Goal: Information Seeking & Learning: Understand process/instructions

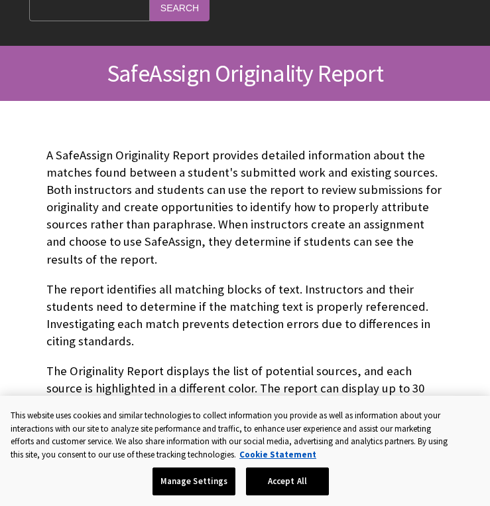
scroll to position [143, 0]
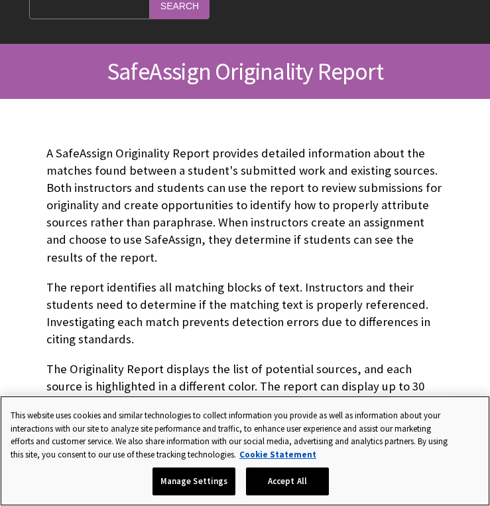
click at [281, 479] on button "Accept All" at bounding box center [287, 481] width 83 height 28
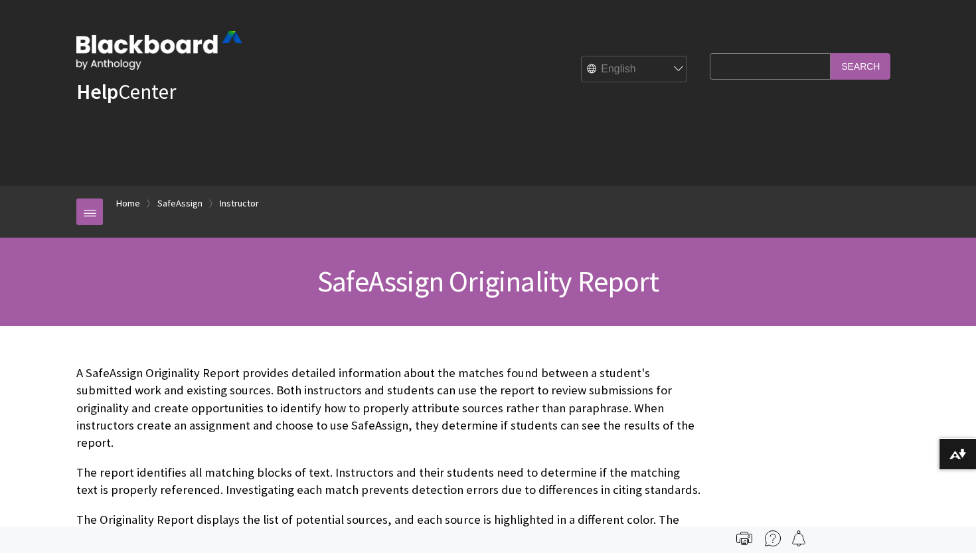
scroll to position [0, 0]
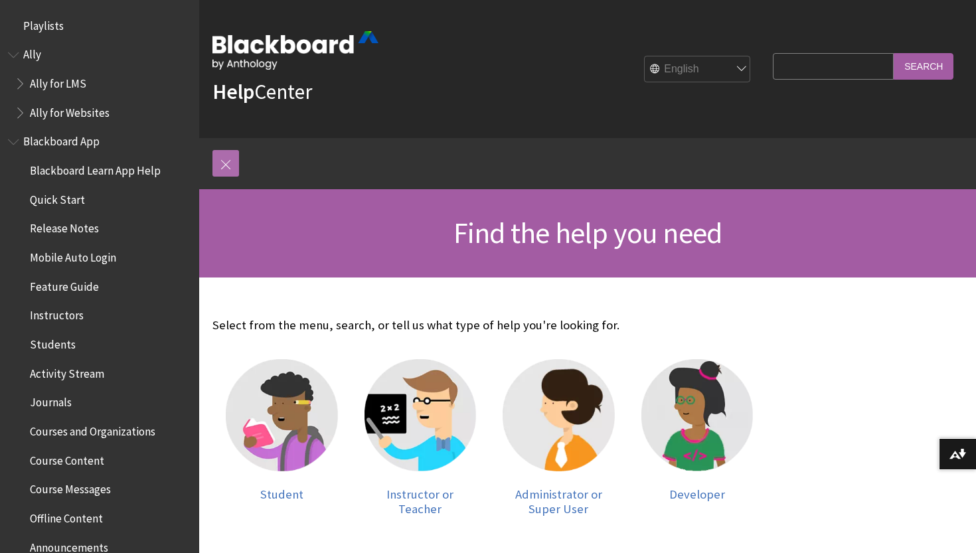
click at [226, 166] on link at bounding box center [225, 163] width 27 height 27
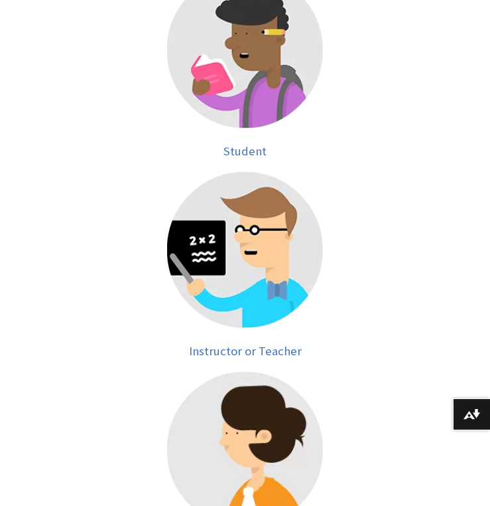
scroll to position [356, 0]
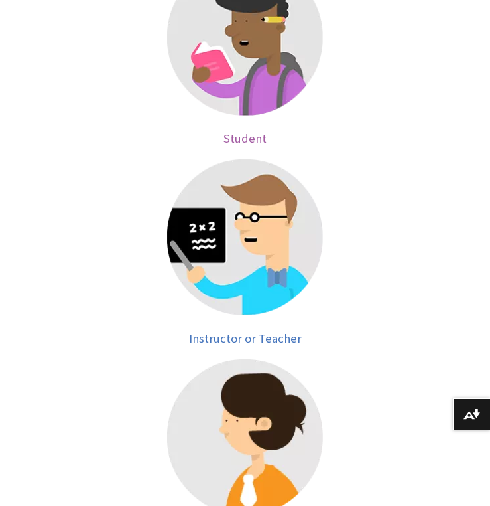
click at [226, 75] on img at bounding box center [245, 38] width 156 height 156
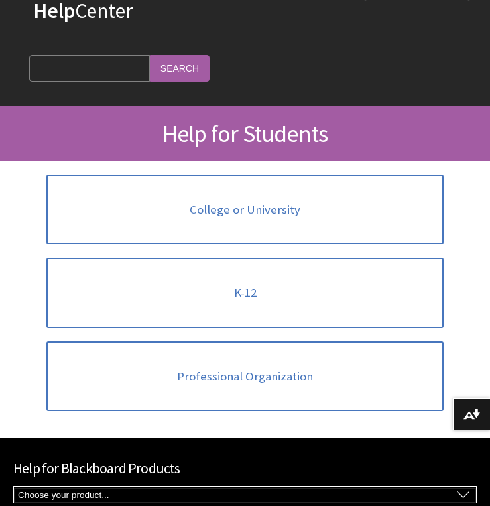
scroll to position [100, 0]
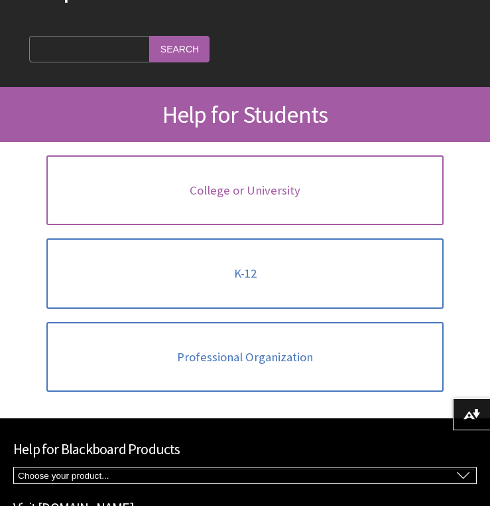
click at [181, 195] on link "College or University" at bounding box center [245, 190] width 398 height 70
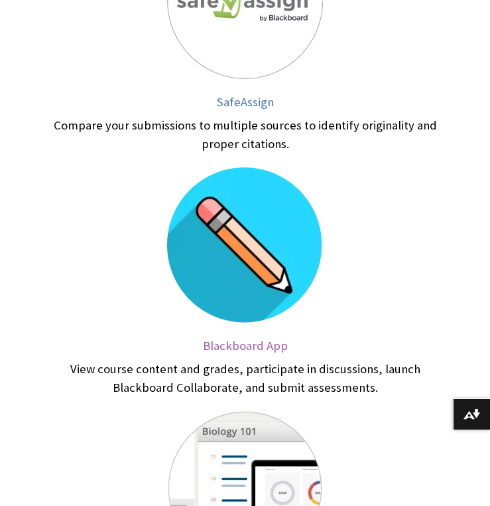
scroll to position [576, 0]
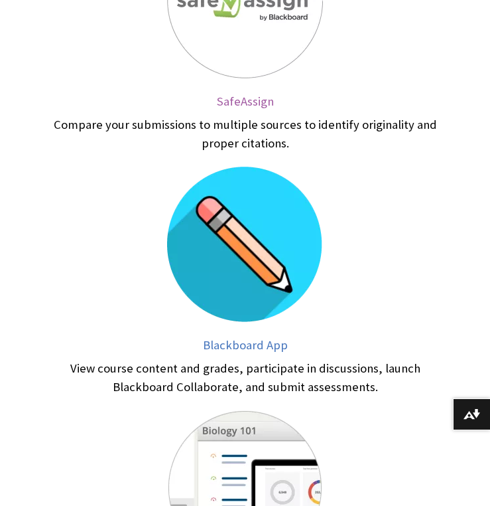
click at [247, 102] on span "SafeAssign" at bounding box center [245, 101] width 57 height 15
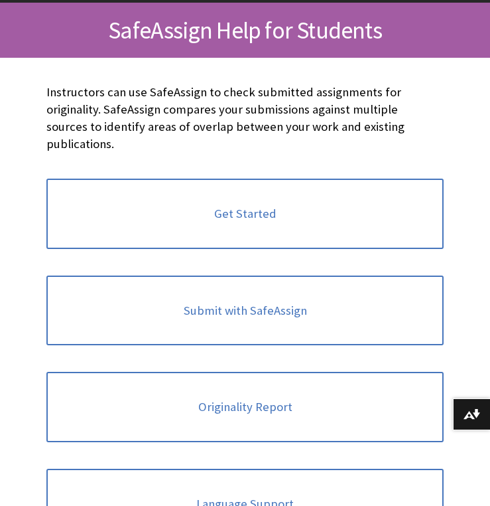
scroll to position [203, 0]
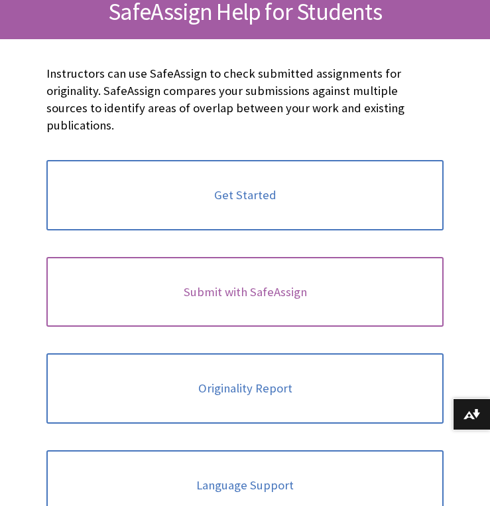
click at [198, 309] on link "Submit with SafeAssign" at bounding box center [245, 292] width 398 height 70
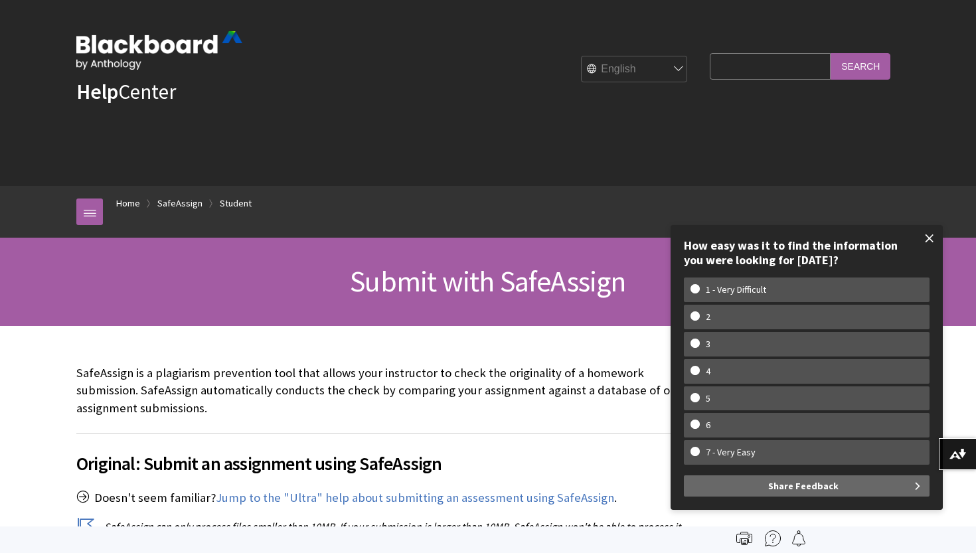
click at [490, 240] on span at bounding box center [929, 238] width 28 height 28
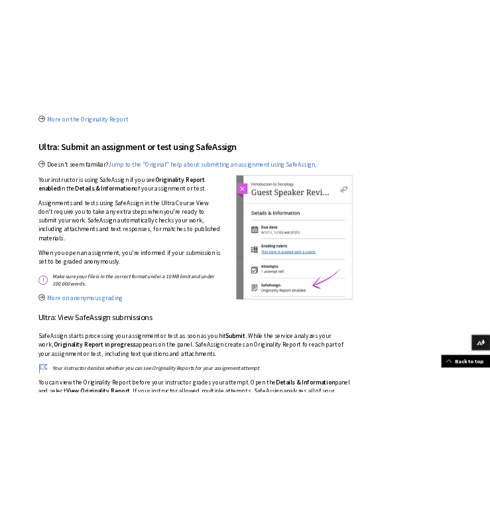
scroll to position [1573, 0]
